Goal: Communication & Community: Share content

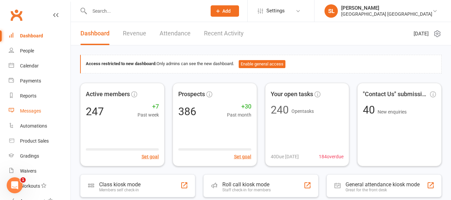
click at [32, 112] on div "Messages" at bounding box center [30, 110] width 21 height 5
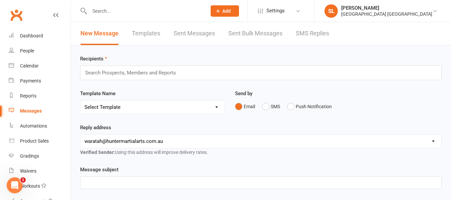
click at [104, 73] on input "text" at bounding box center [133, 72] width 98 height 9
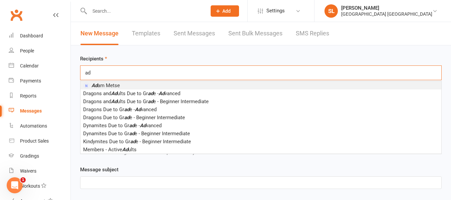
type input "a"
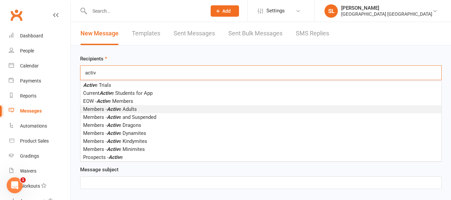
type input "activ"
click at [118, 109] on em "Activ" at bounding box center [113, 109] width 12 height 6
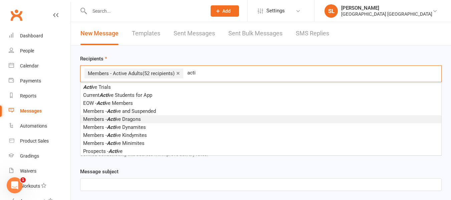
type input "acti"
click at [135, 118] on span "Members - Acti ve Dragons" at bounding box center [112, 119] width 58 height 6
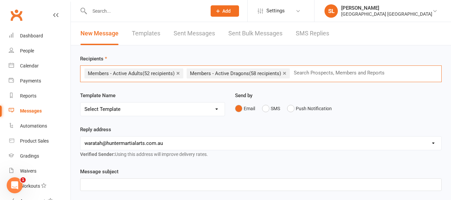
click at [128, 107] on select "Select Template [Email] All in Leadership Email [Email] Class Cancellation - Du…" at bounding box center [152, 108] width 144 height 13
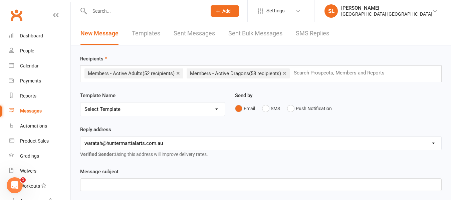
select select "11"
click at [80, 102] on select "Select Template [Email] All in Leadership Email [Email] Class Cancellation - Du…" at bounding box center [152, 108] width 144 height 13
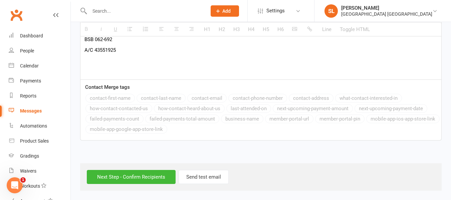
scroll to position [370, 0]
drag, startPoint x: 148, startPoint y: 178, endPoint x: 153, endPoint y: 172, distance: 8.3
click at [148, 177] on input "Next Step - Confirm Recipients" at bounding box center [131, 177] width 89 height 14
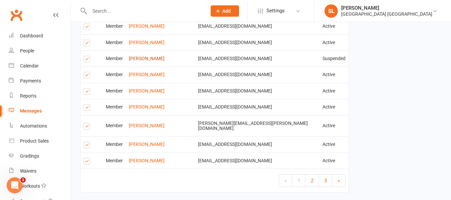
scroll to position [1084, 0]
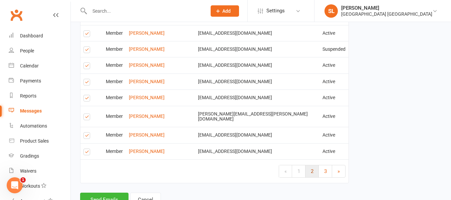
click at [311, 168] on span "2" at bounding box center [312, 171] width 3 height 6
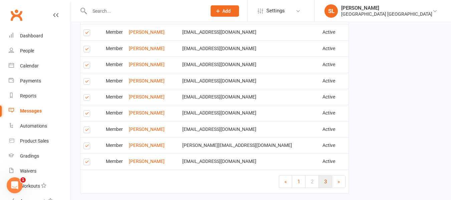
click at [325, 179] on span "3" at bounding box center [325, 182] width 3 height 6
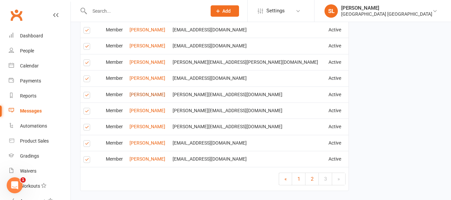
scroll to position [438, 0]
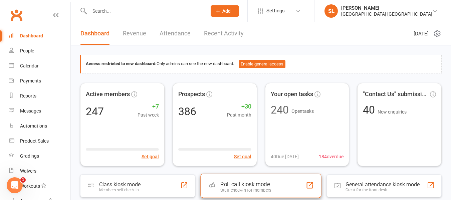
click at [255, 187] on div "Roll call kiosk mode" at bounding box center [245, 184] width 51 height 7
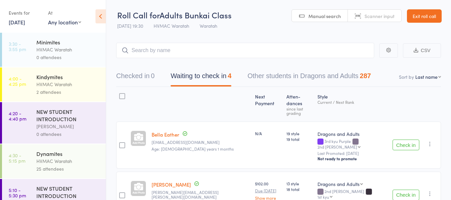
drag, startPoint x: 16, startPoint y: 21, endPoint x: 19, endPoint y: 24, distance: 4.0
click at [17, 22] on link "11 Sep, 2025" at bounding box center [17, 21] width 16 height 7
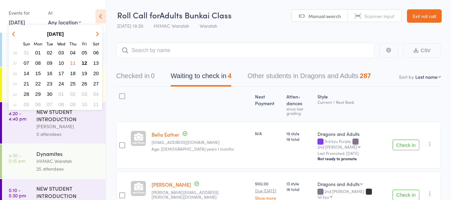
click at [26, 72] on span "14" at bounding box center [27, 73] width 6 height 6
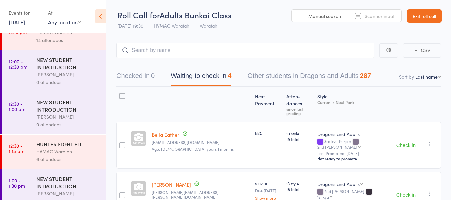
scroll to position [392, 0]
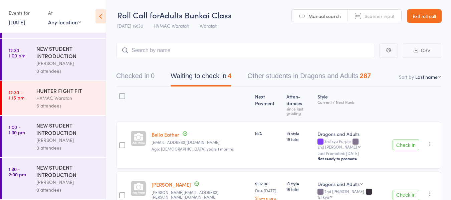
click at [79, 99] on div "HVMAC Waratah" at bounding box center [68, 98] width 64 height 8
